Goal: Communication & Community: Share content

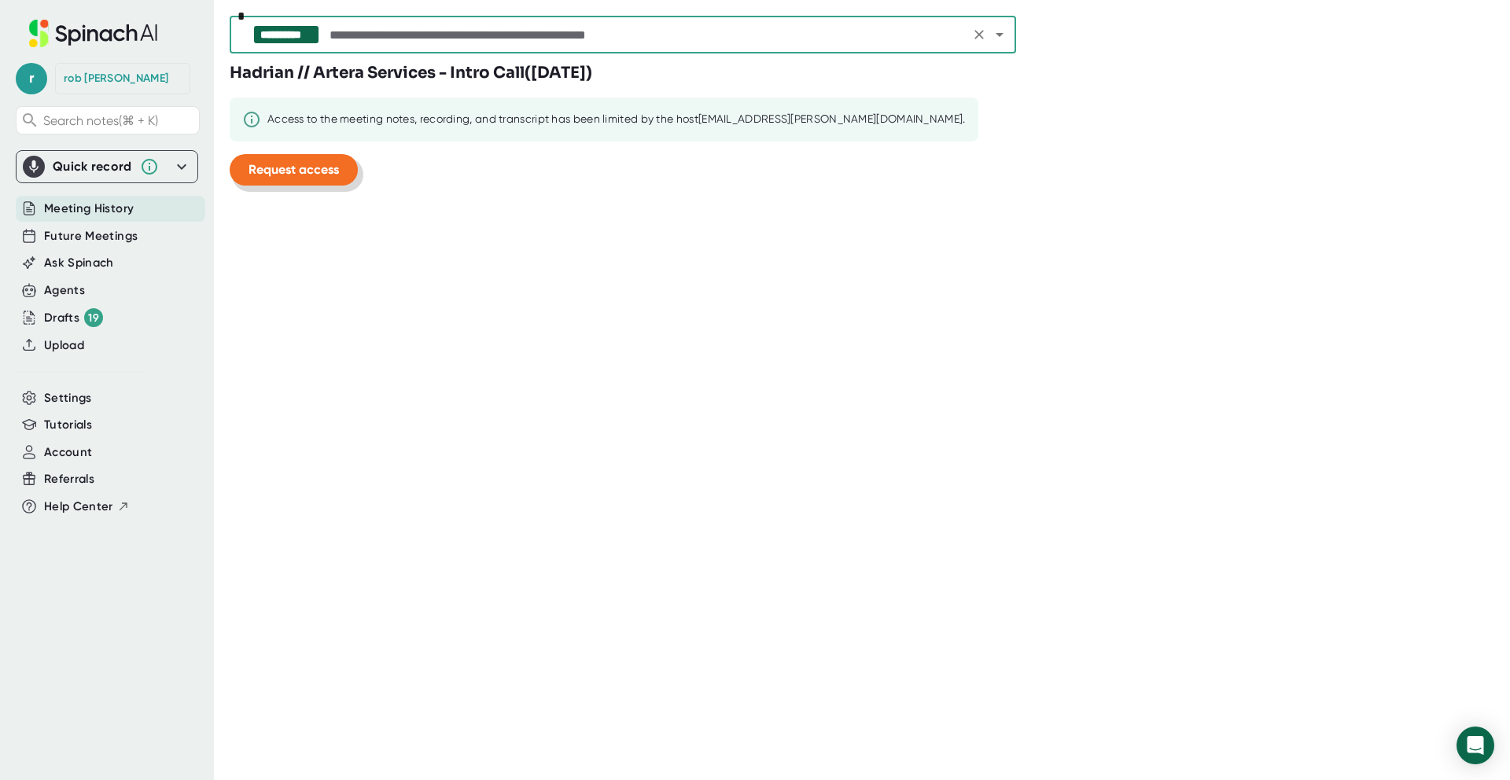
click at [309, 164] on span "Request access" at bounding box center [294, 169] width 90 height 15
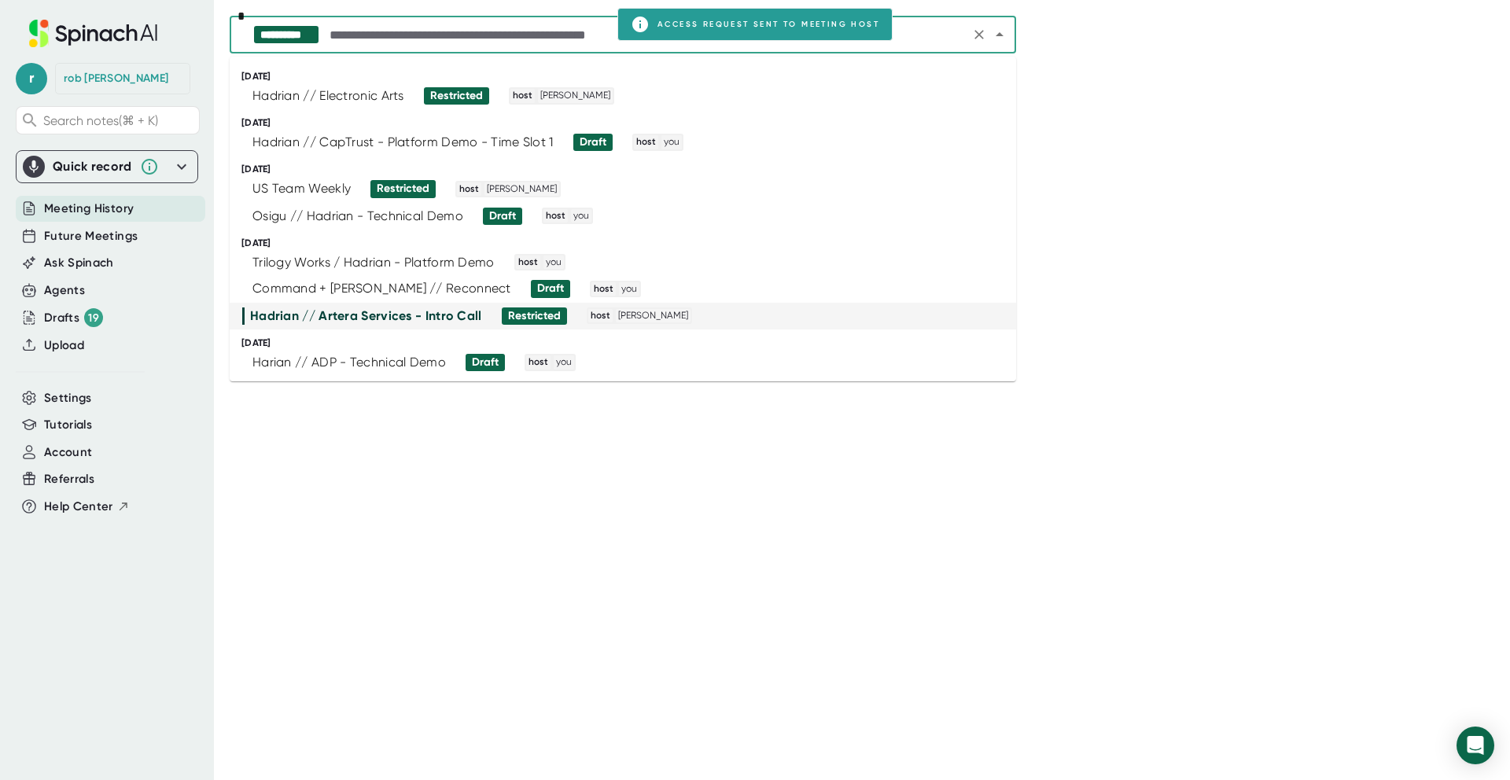
click at [488, 33] on input "text" at bounding box center [645, 35] width 639 height 22
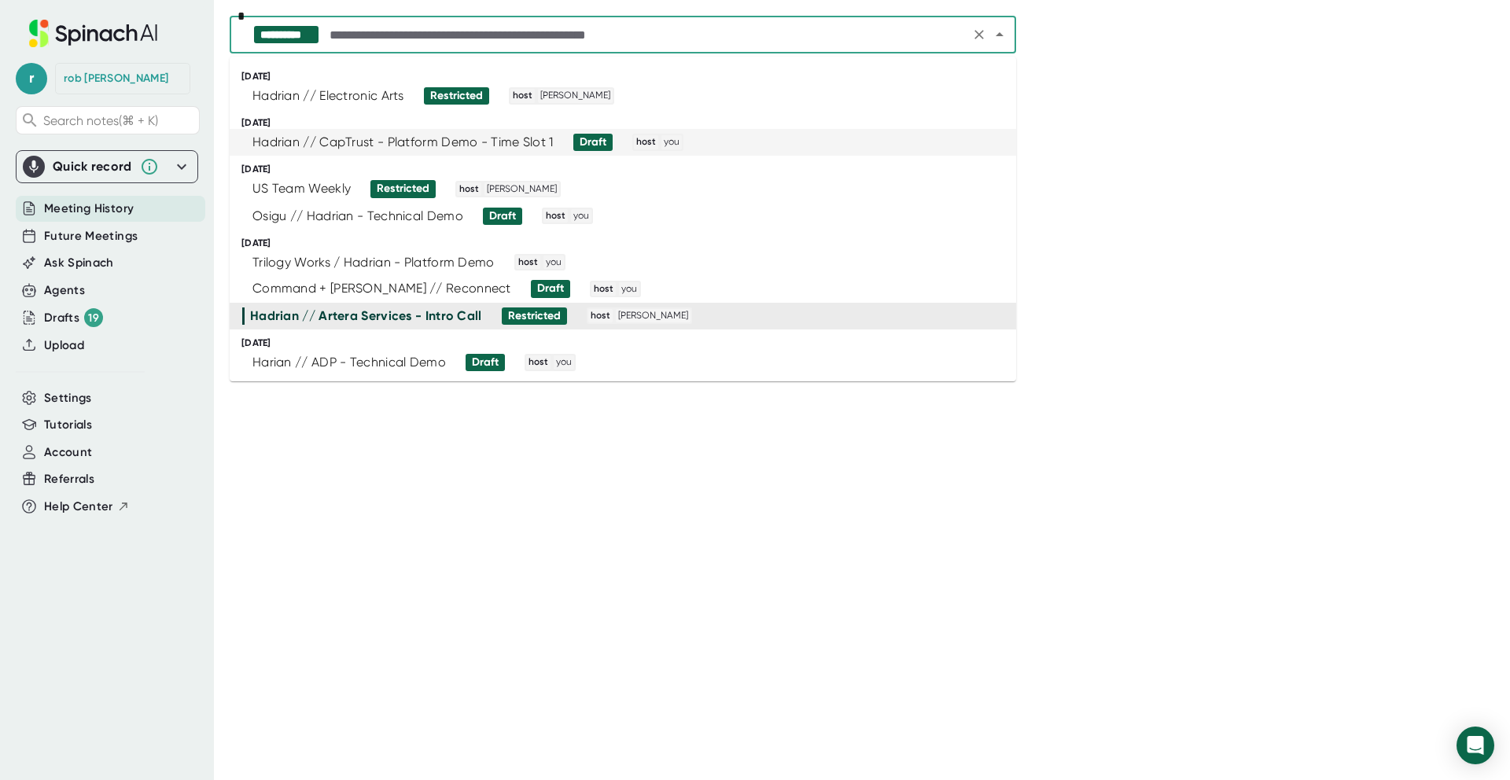
click at [517, 143] on div "Hadrian // CapTrust - Platform Demo - Time Slot 1" at bounding box center [403, 143] width 301 height 16
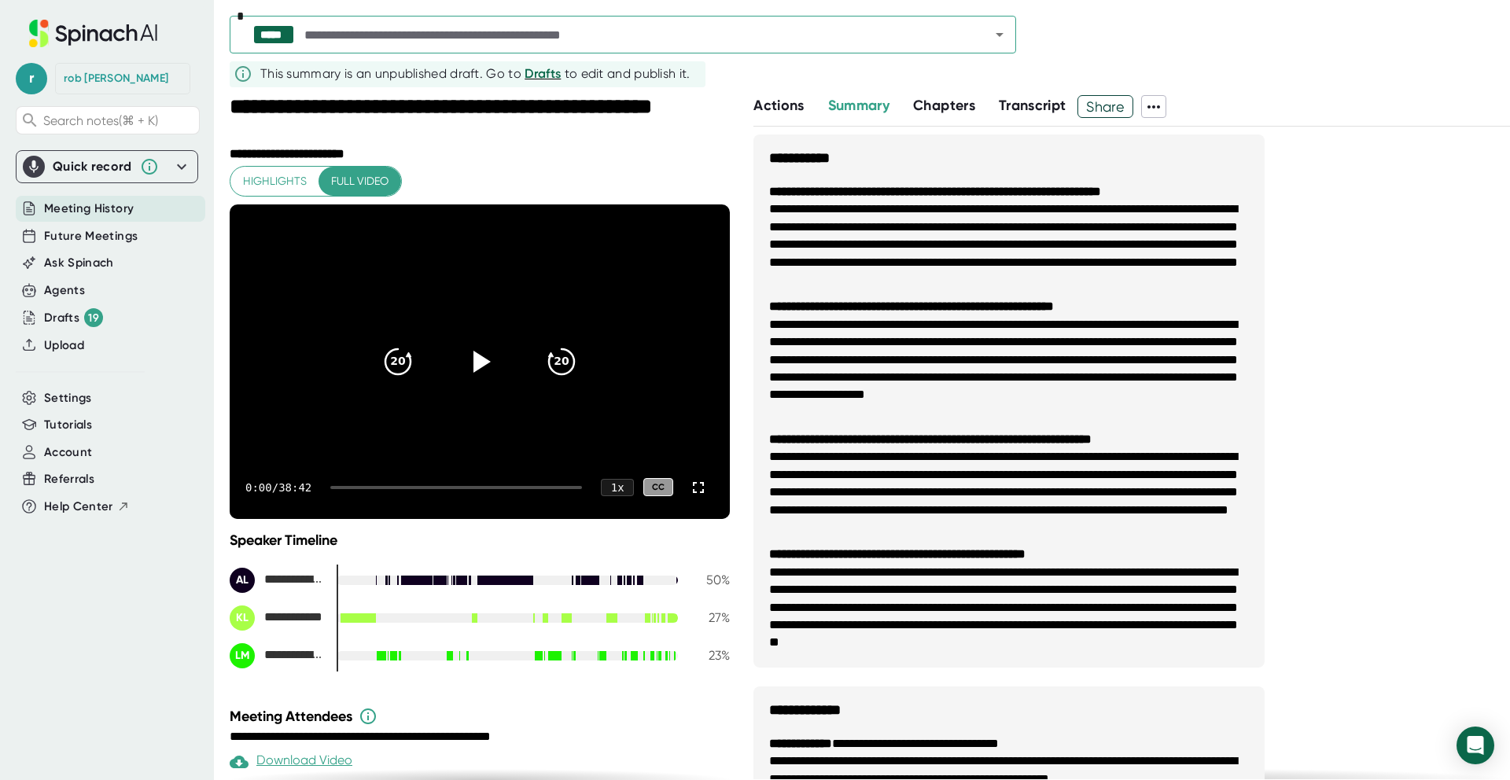
click at [1124, 112] on span "Share" at bounding box center [1106, 107] width 54 height 28
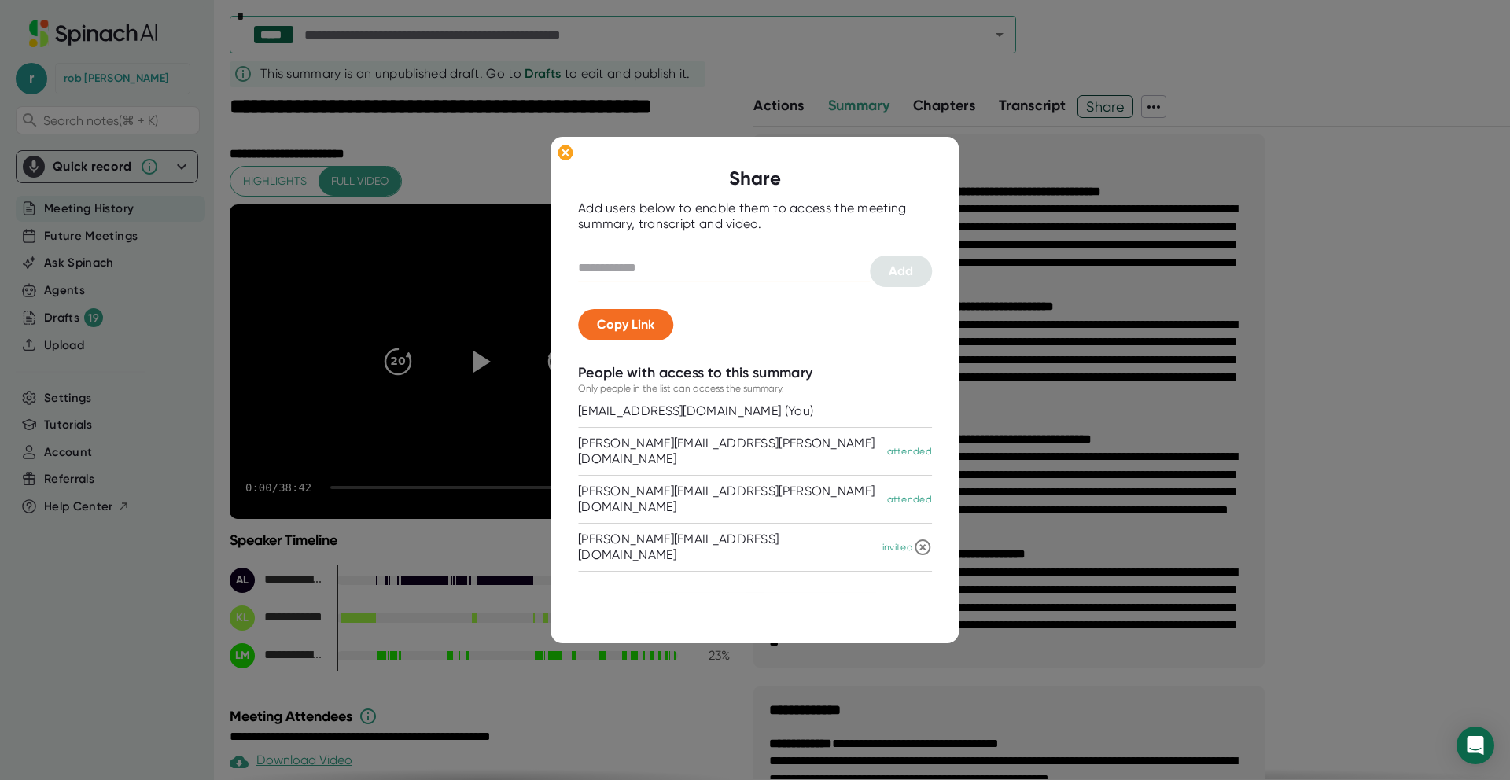
click at [686, 257] on input "text" at bounding box center [724, 268] width 292 height 25
type input "**********"
click at [896, 270] on span "Add" at bounding box center [901, 271] width 24 height 15
click at [758, 572] on div "[EMAIL_ADDRESS][DOMAIN_NAME] invited" at bounding box center [745, 587] width 335 height 31
click at [629, 580] on div "[EMAIL_ADDRESS][DOMAIN_NAME]" at bounding box center [679, 588] width 203 height 16
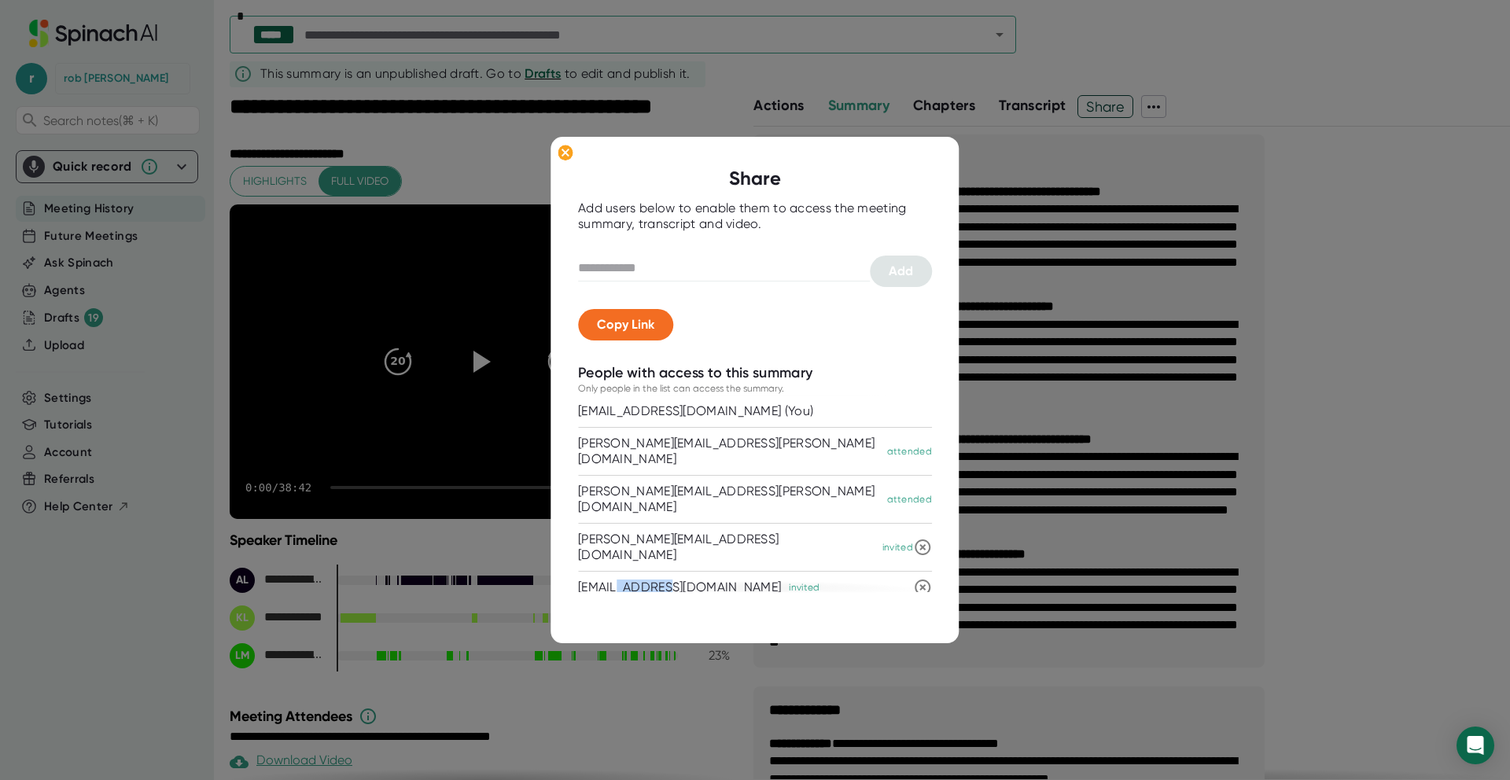
click at [629, 580] on div "[EMAIL_ADDRESS][DOMAIN_NAME]" at bounding box center [679, 588] width 203 height 16
click at [751, 572] on div "[EMAIL_ADDRESS][DOMAIN_NAME] invited" at bounding box center [745, 587] width 335 height 31
drag, startPoint x: 713, startPoint y: 565, endPoint x: 689, endPoint y: 554, distance: 26.0
click at [712, 565] on div "[PERSON_NAME][EMAIL_ADDRESS][DOMAIN_NAME] (You) [PERSON_NAME][EMAIL_ADDRESS][PE…" at bounding box center [755, 494] width 354 height 197
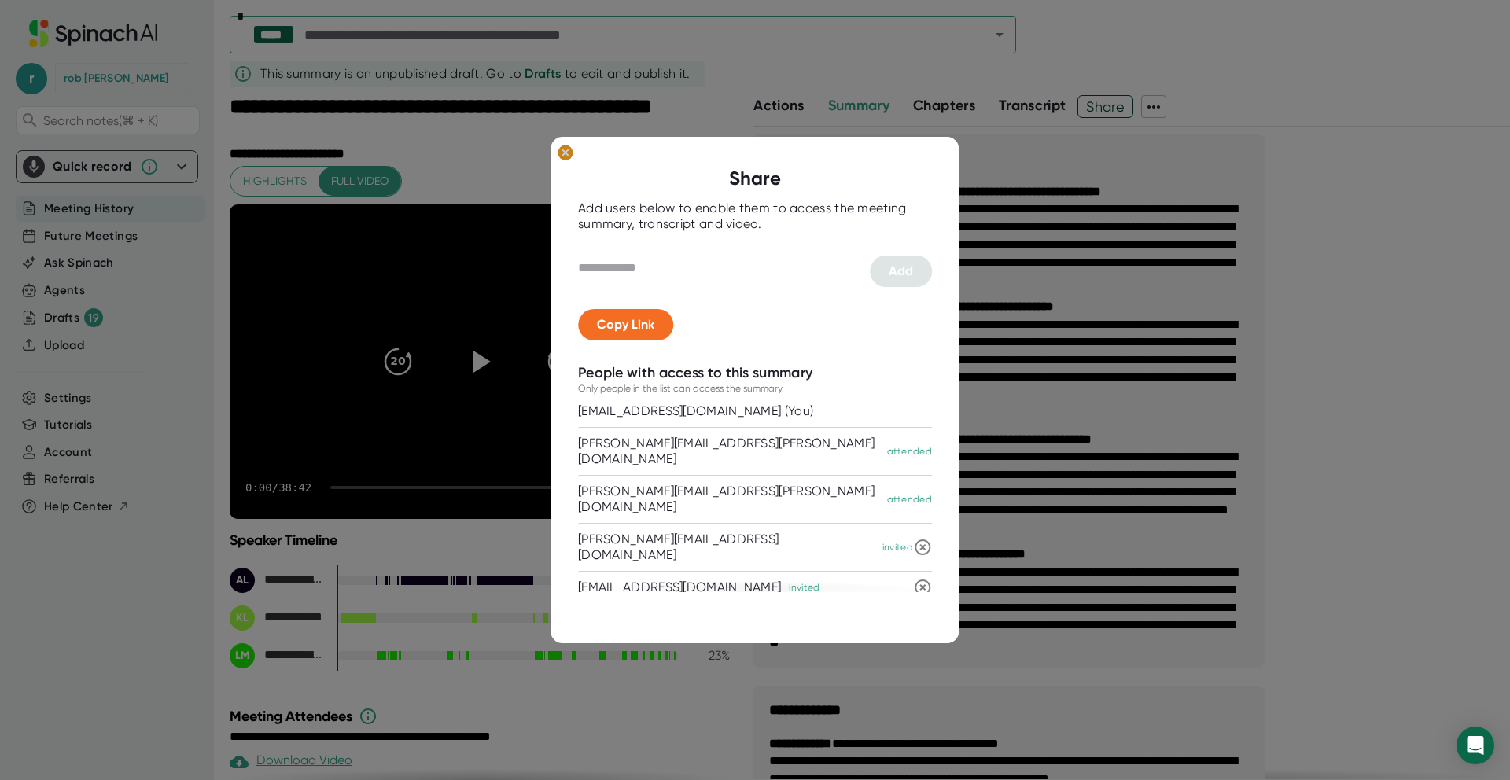
click at [560, 154] on ellipse at bounding box center [565, 153] width 15 height 16
